Goal: Browse casually

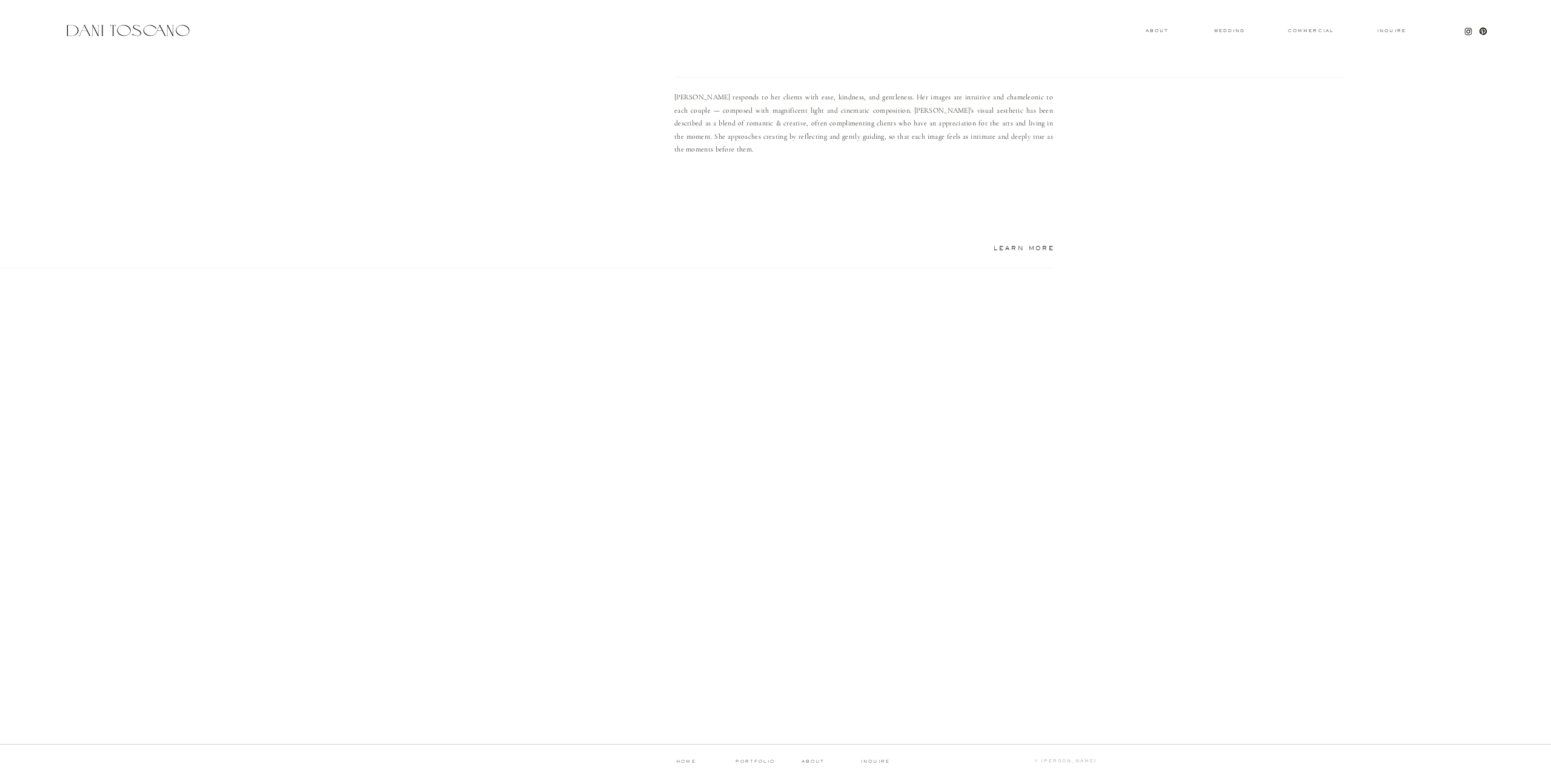
scroll to position [899, 0]
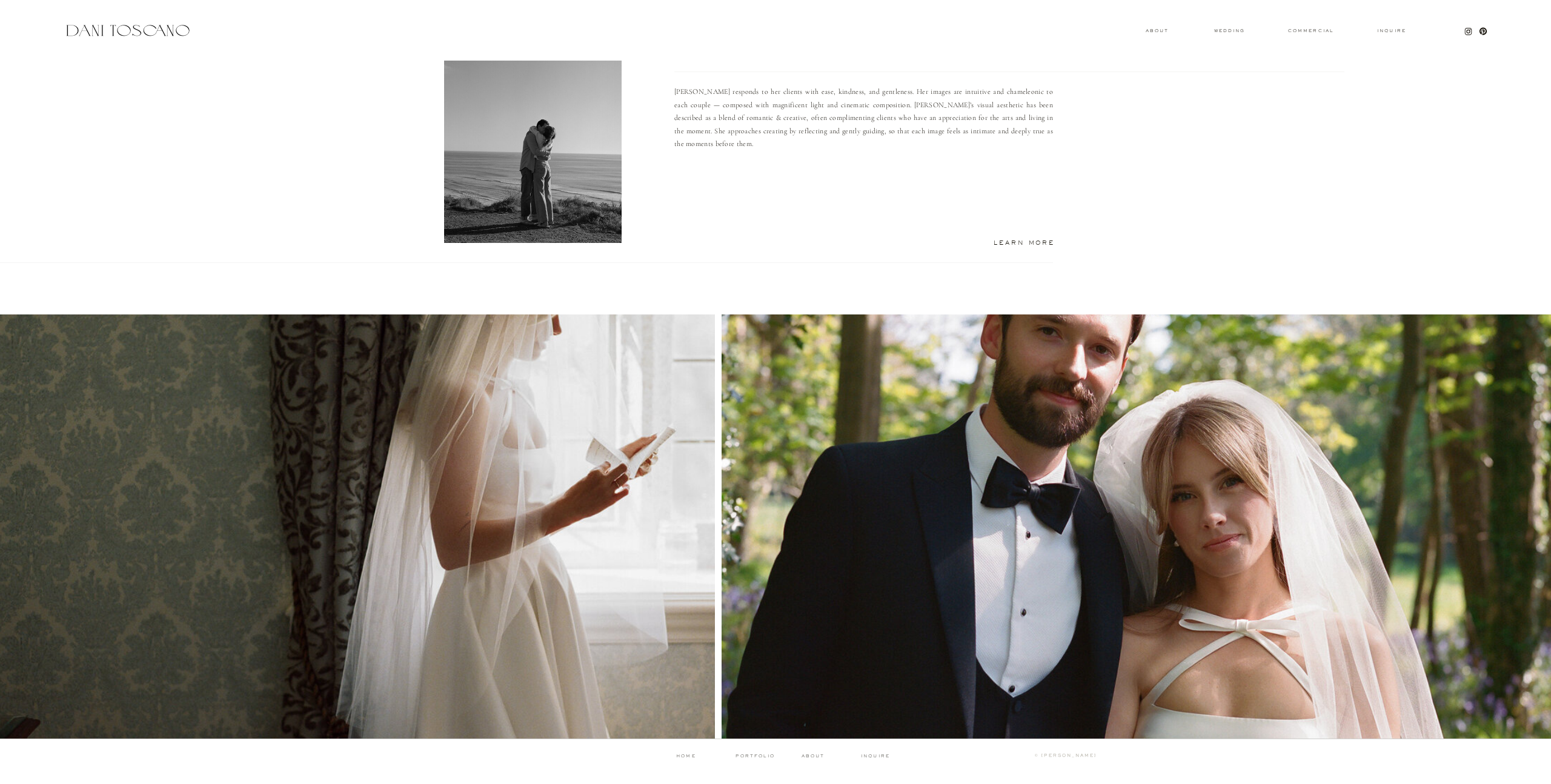
click at [757, 756] on p "portfolio" at bounding box center [755, 757] width 60 height 6
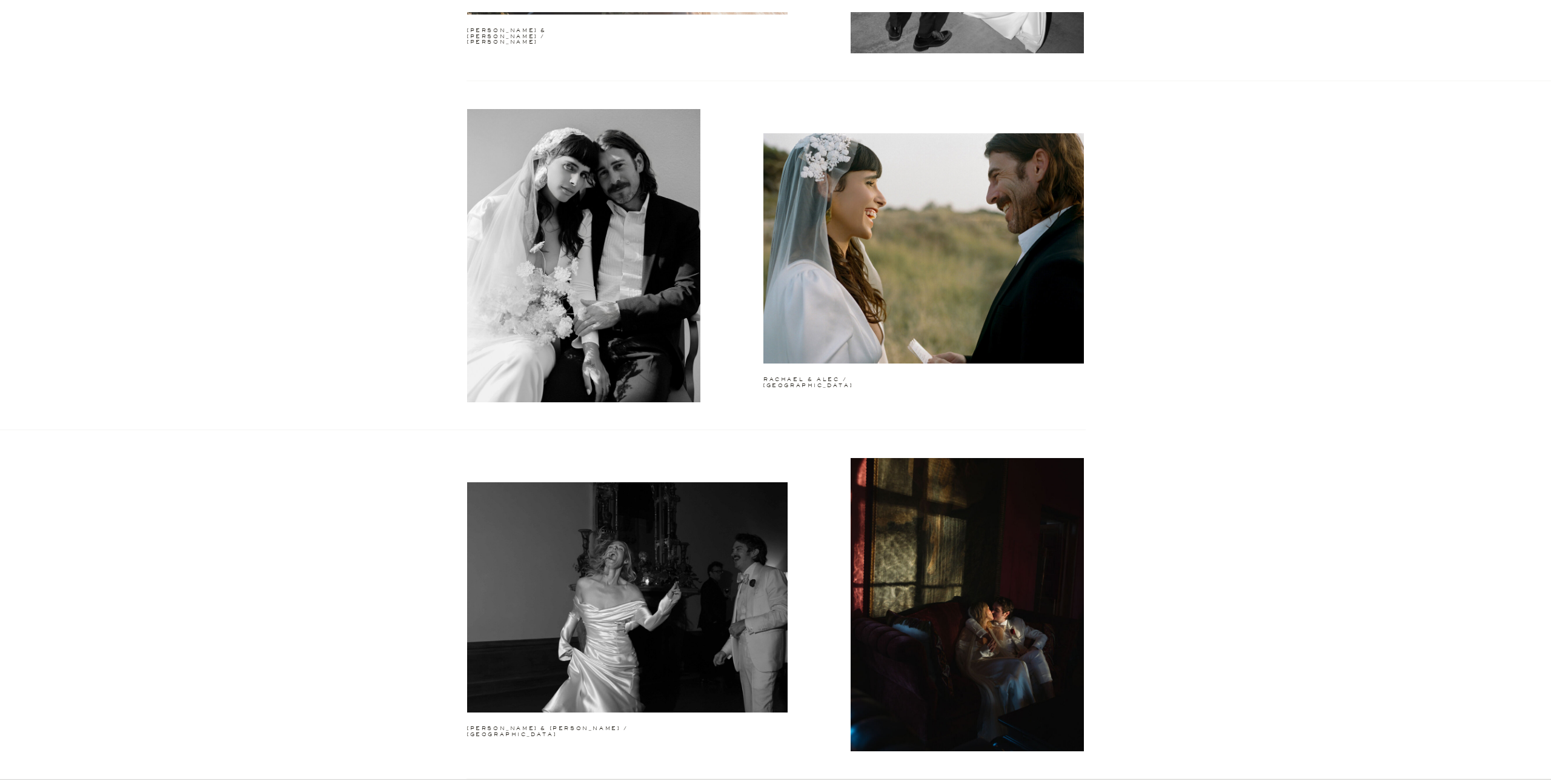
scroll to position [2774, 0]
